Goal: Task Accomplishment & Management: Complete application form

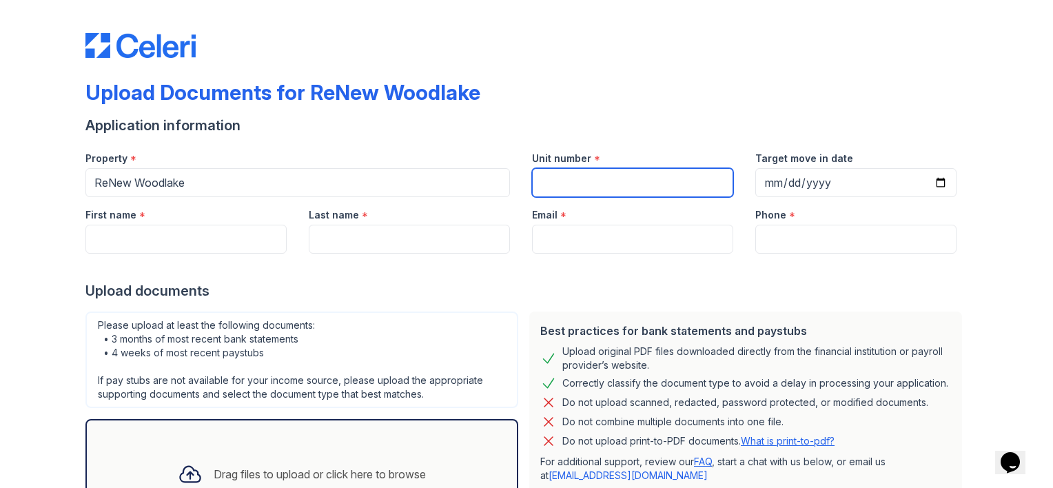
click at [598, 190] on input "Unit number" at bounding box center [632, 182] width 201 height 29
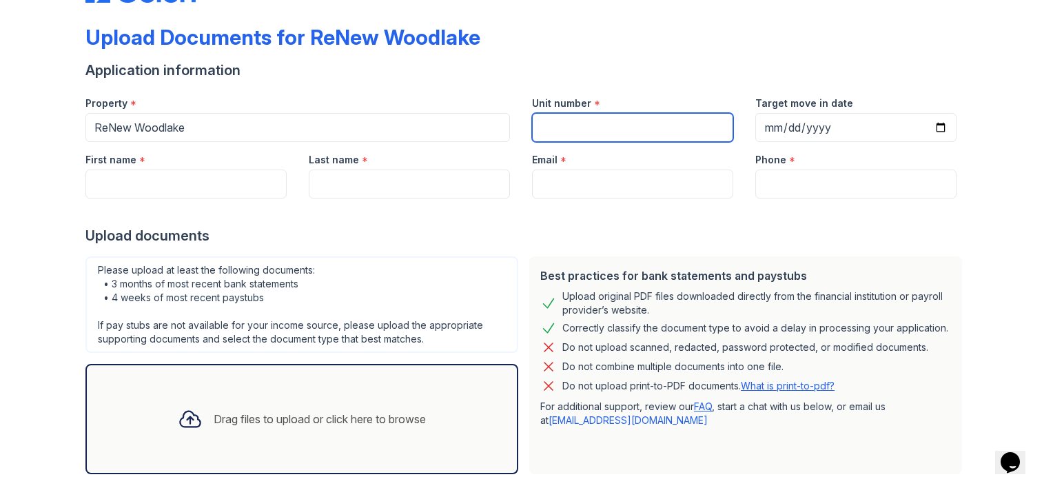
scroll to position [125, 0]
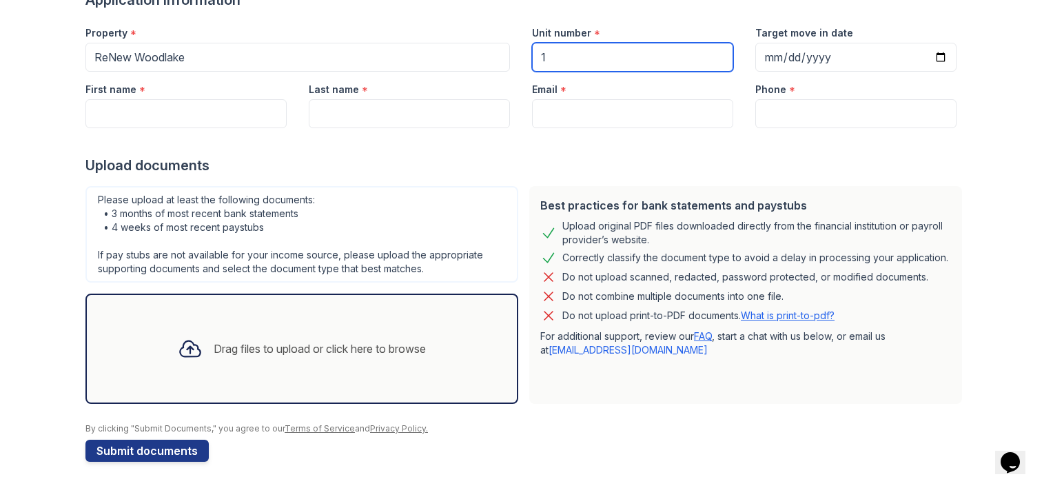
type input "1"
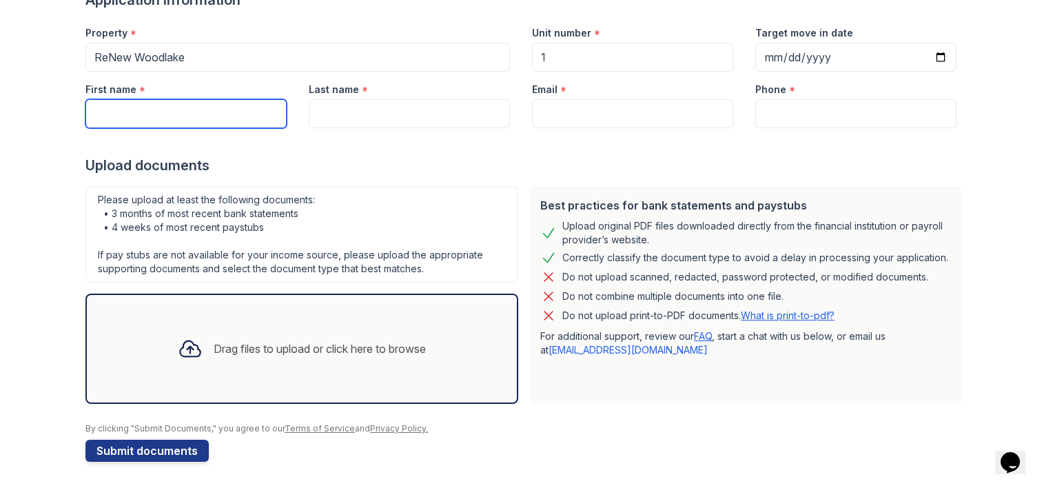
click at [194, 119] on input "First name" at bounding box center [185, 113] width 201 height 29
type input "[PERSON_NAME]"
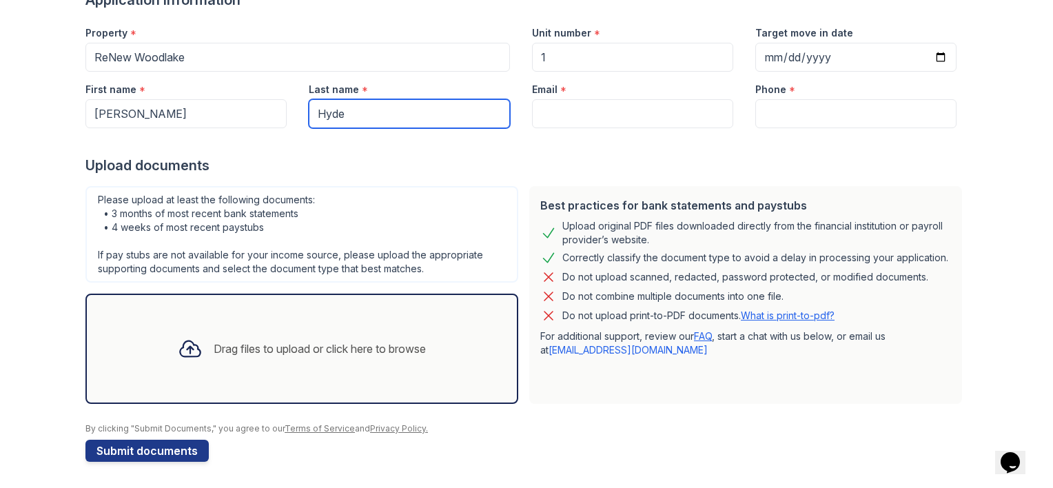
type input "Hyde"
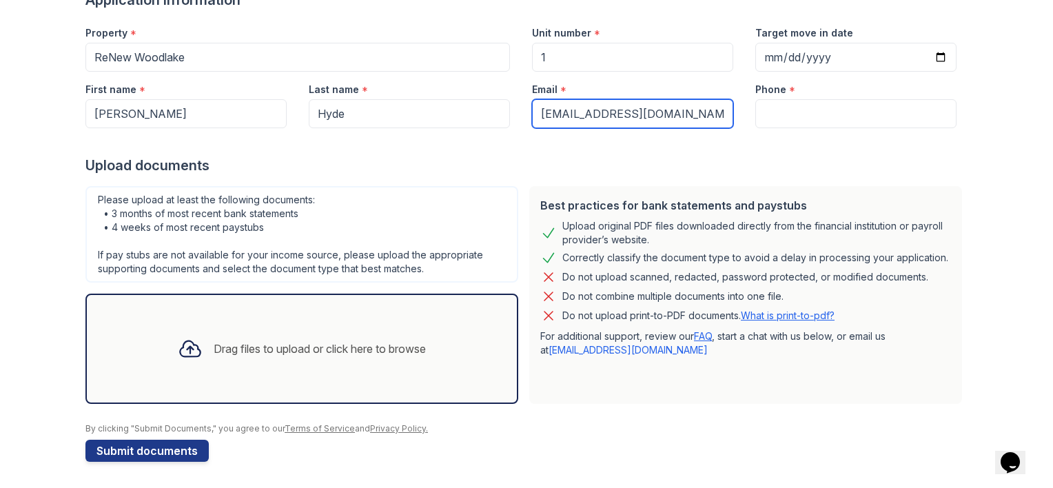
type input "[EMAIL_ADDRESS][DOMAIN_NAME]"
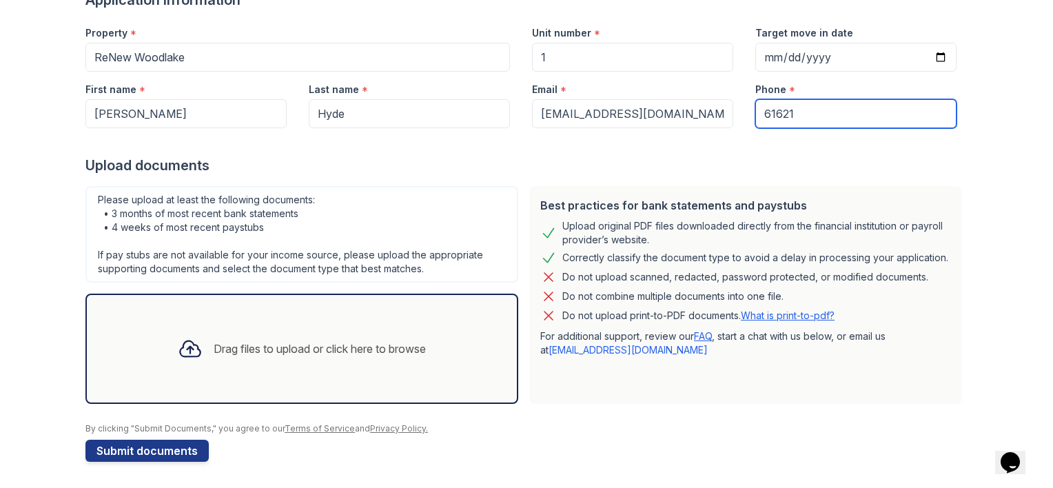
type input "6162177946"
click at [187, 370] on div "Drag files to upload or click here to browse" at bounding box center [302, 348] width 270 height 47
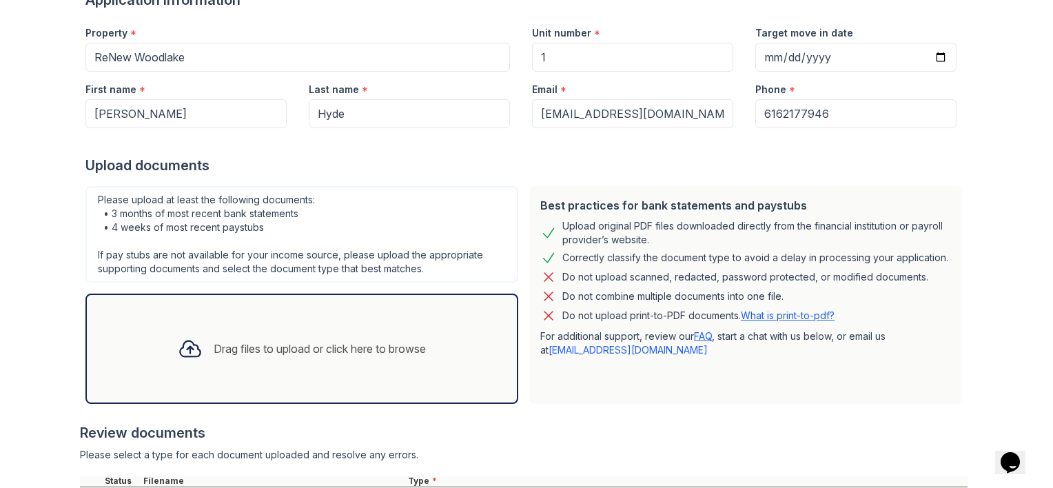
click at [222, 356] on div "Drag files to upload or click here to browse" at bounding box center [302, 348] width 270 height 47
click at [277, 369] on div "Drag files to upload or click here to browse" at bounding box center [302, 348] width 270 height 47
click at [180, 364] on div at bounding box center [190, 349] width 36 height 36
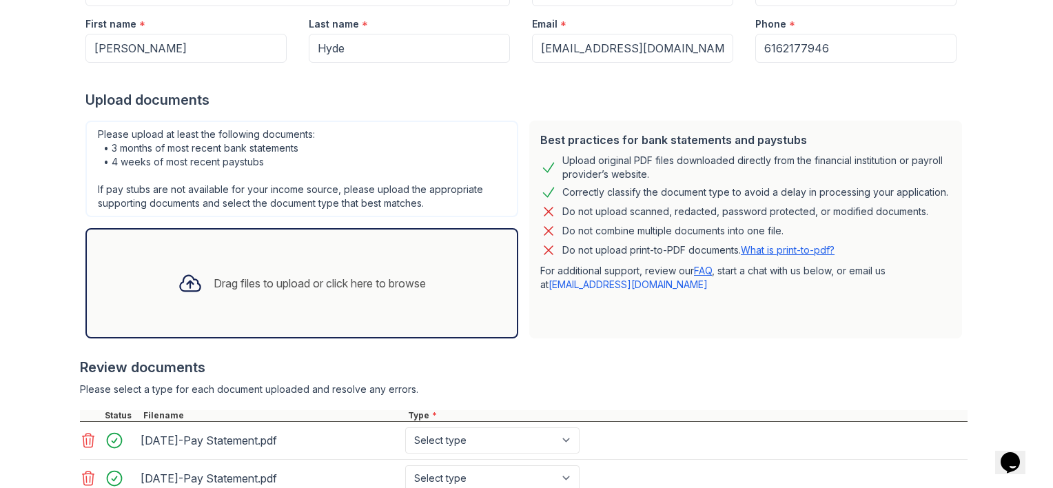
scroll to position [190, 0]
click at [243, 279] on div "Drag files to upload or click here to browse" at bounding box center [320, 284] width 212 height 17
